Goal: Information Seeking & Learning: Learn about a topic

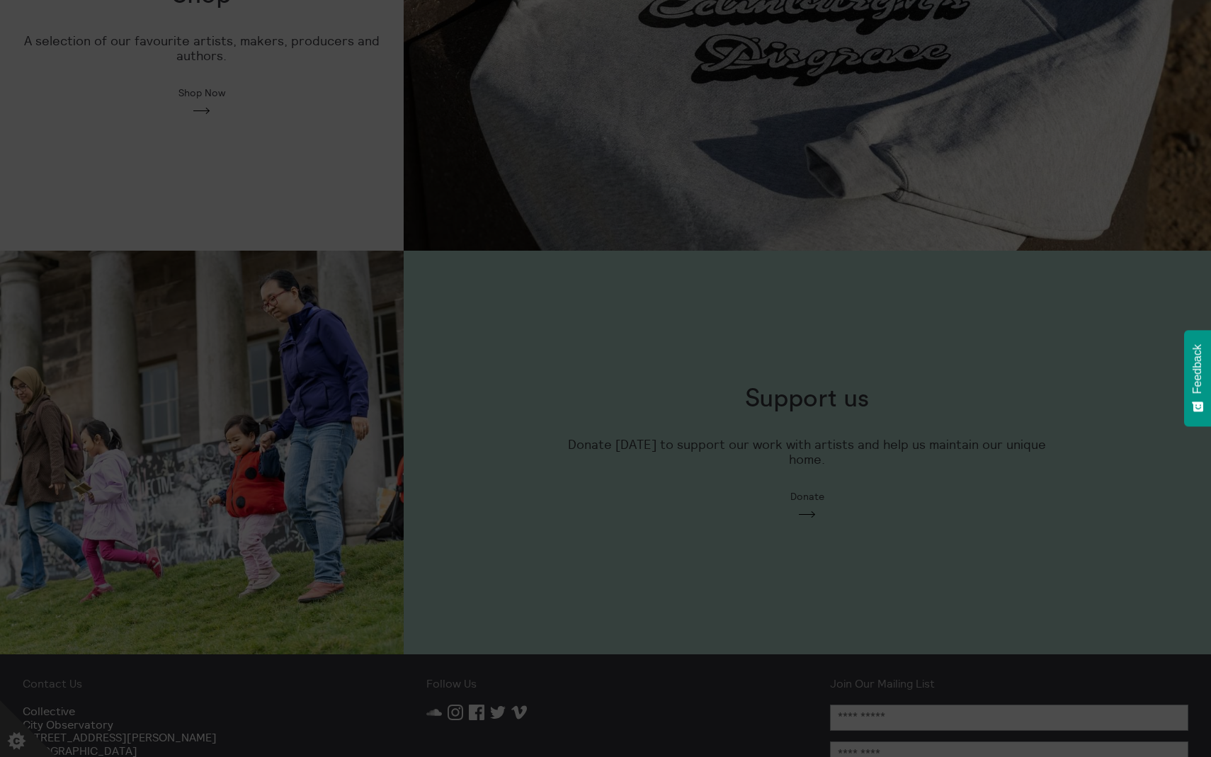
scroll to position [1091, 0]
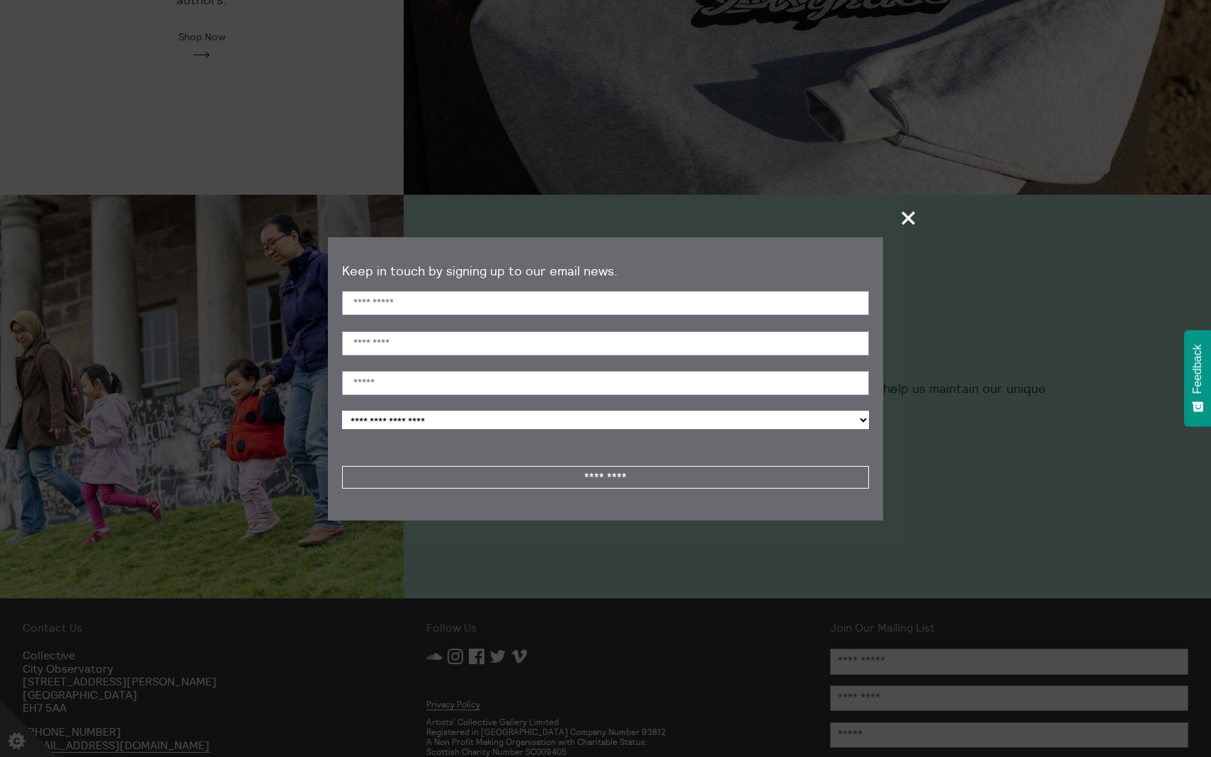
click at [904, 216] on span "+" at bounding box center [909, 218] width 42 height 42
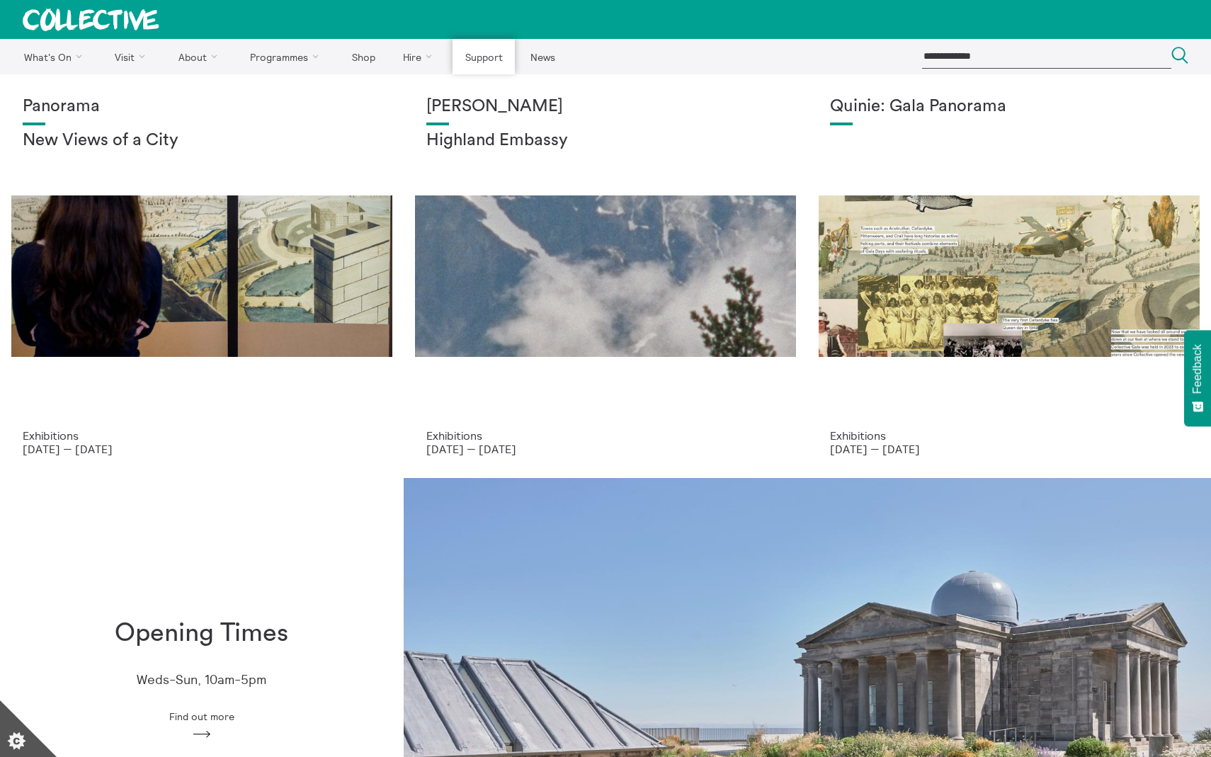
scroll to position [0, 0]
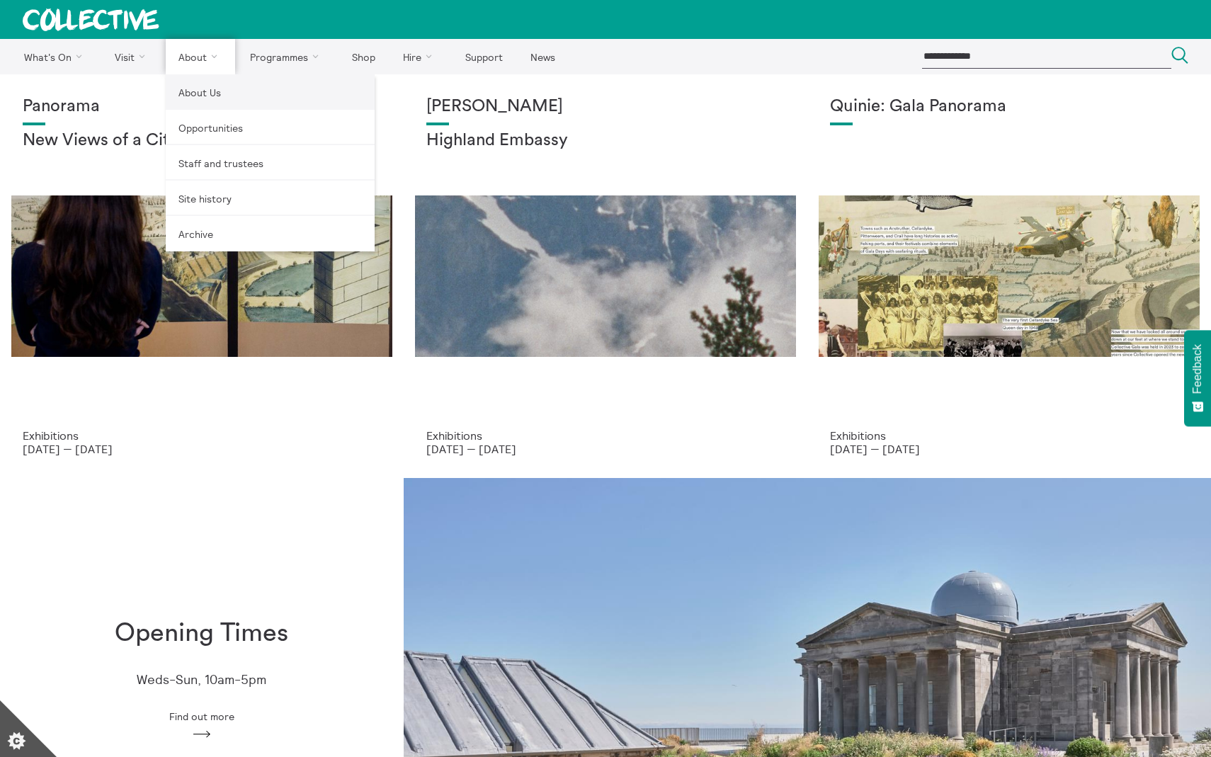
click at [201, 89] on link "About Us" at bounding box center [270, 91] width 209 height 35
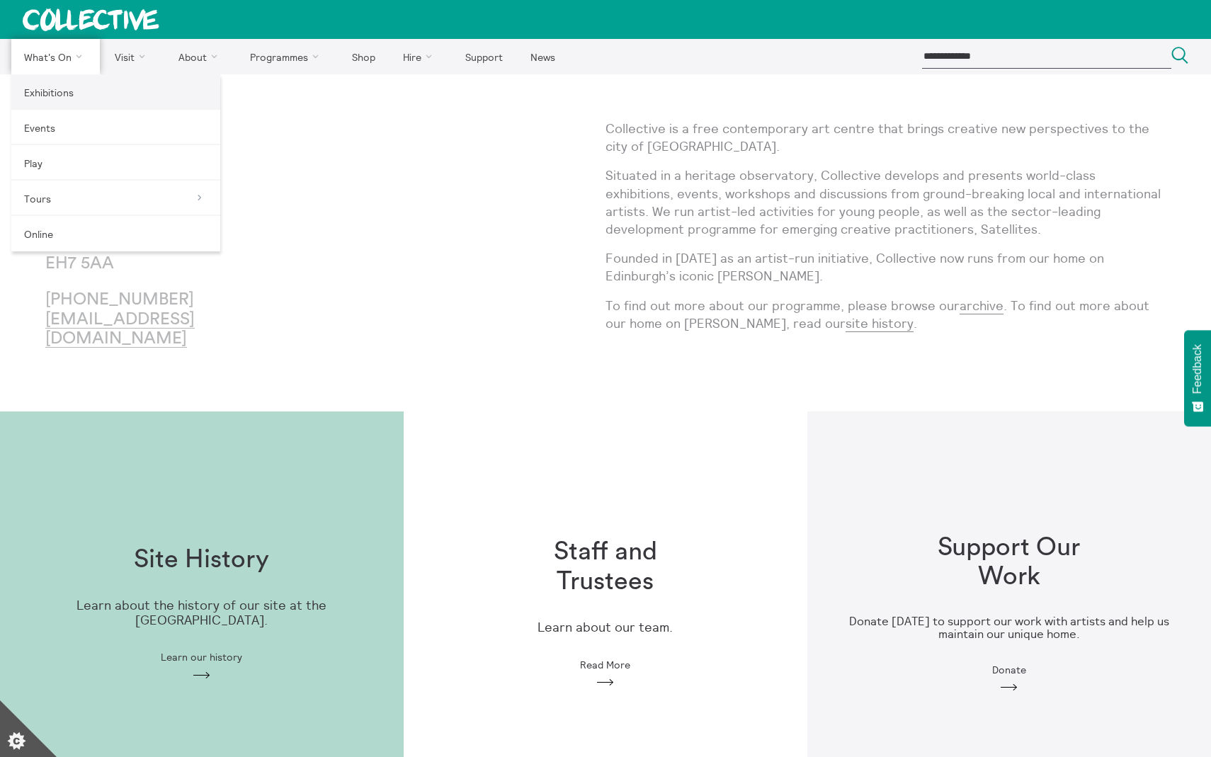
click at [65, 87] on link "Exhibitions" at bounding box center [115, 91] width 209 height 35
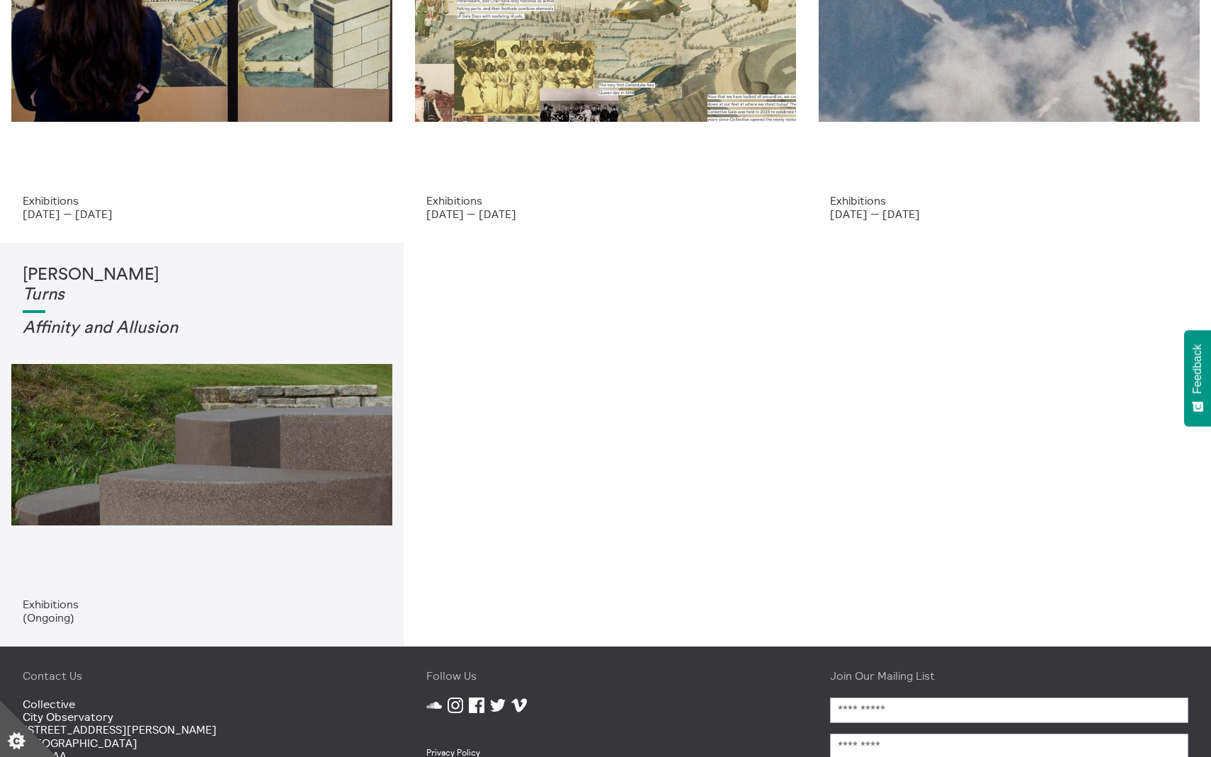
scroll to position [235, 0]
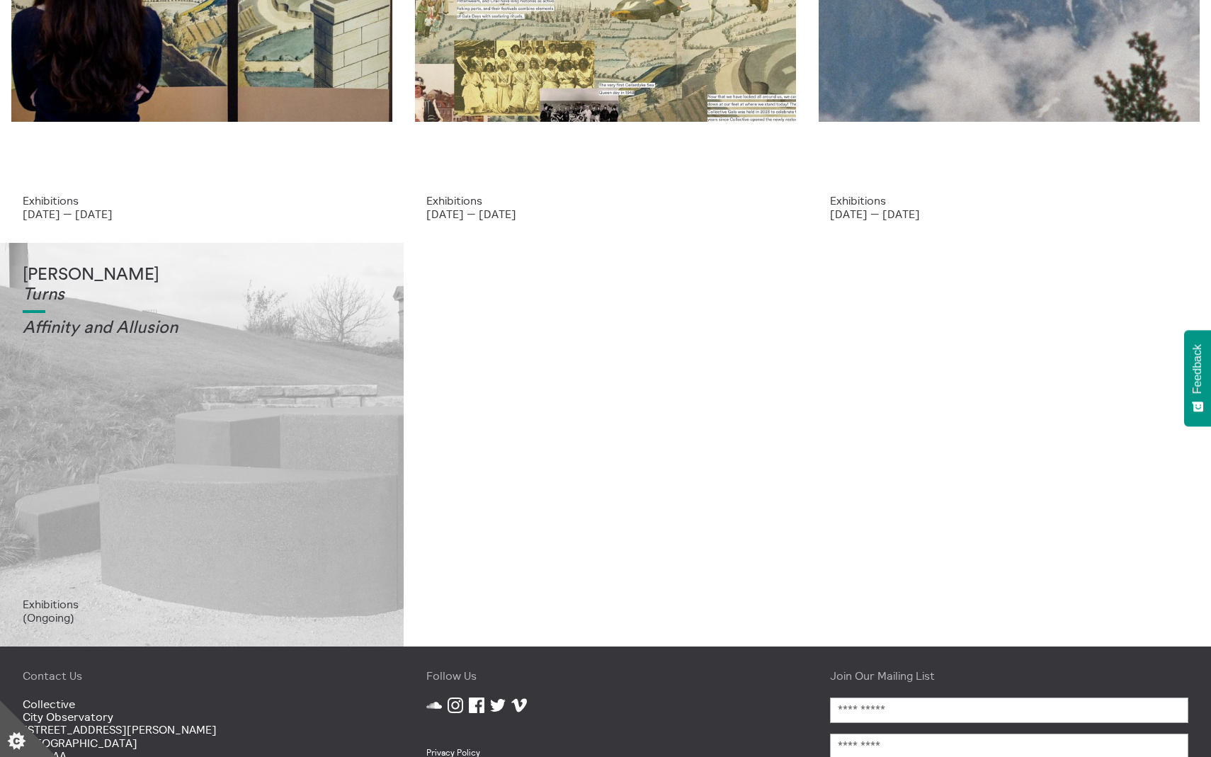
click at [351, 444] on div "Tessa Lynch Turns Affinity and Allusi on" at bounding box center [202, 432] width 358 height 332
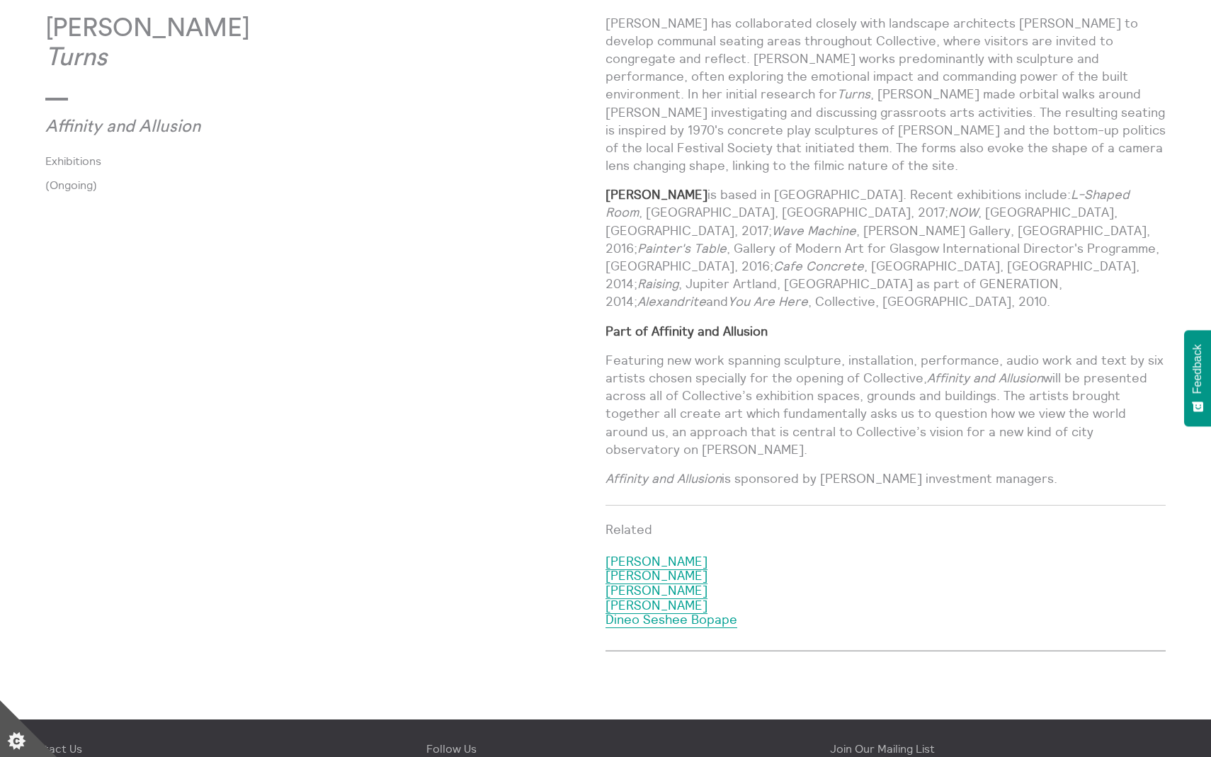
scroll to position [22, 0]
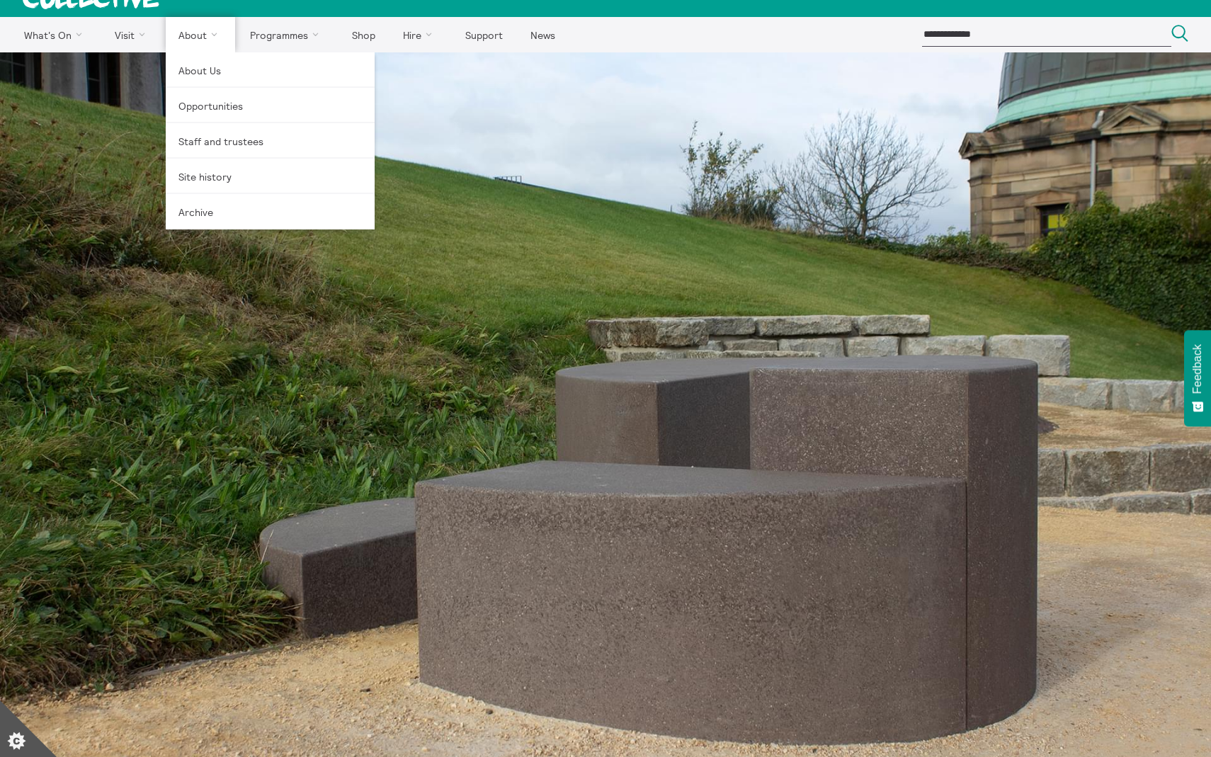
click at [191, 35] on link "About" at bounding box center [200, 34] width 69 height 35
click at [200, 68] on link "About Us" at bounding box center [270, 69] width 209 height 35
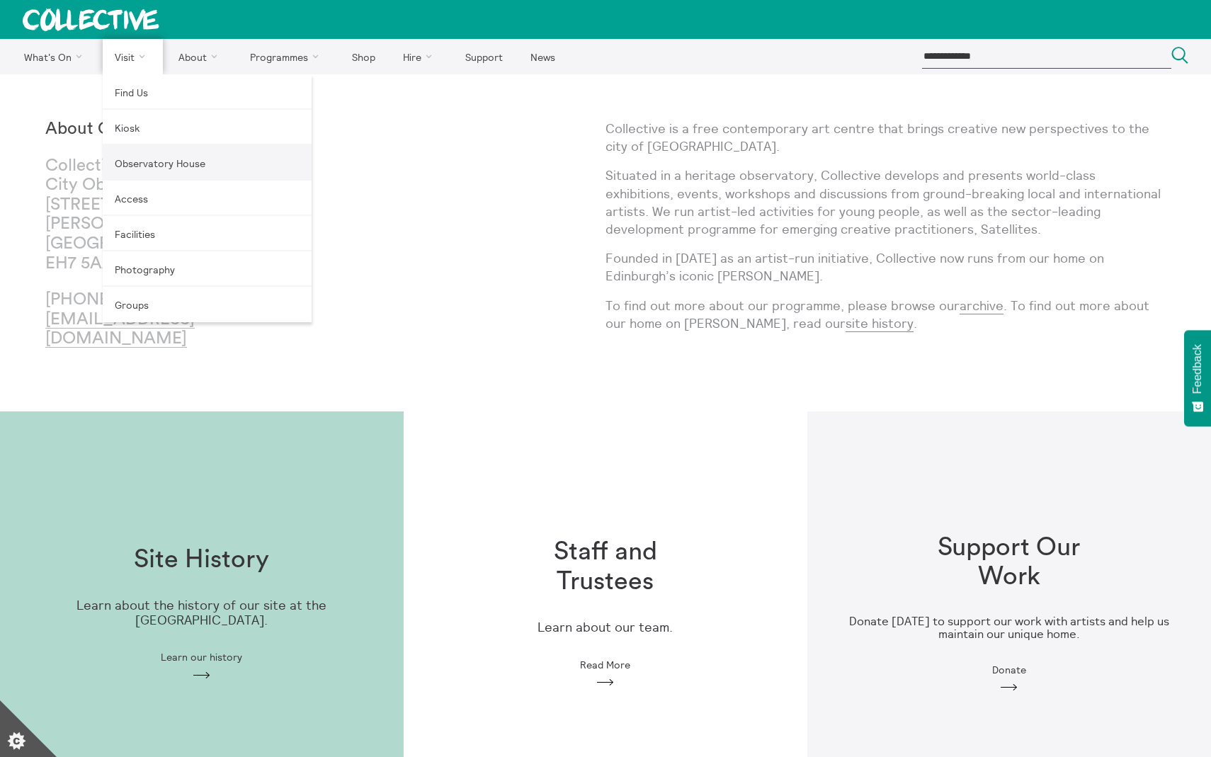
click at [165, 165] on link "Observatory House" at bounding box center [207, 162] width 209 height 35
